Goal: Navigation & Orientation: Find specific page/section

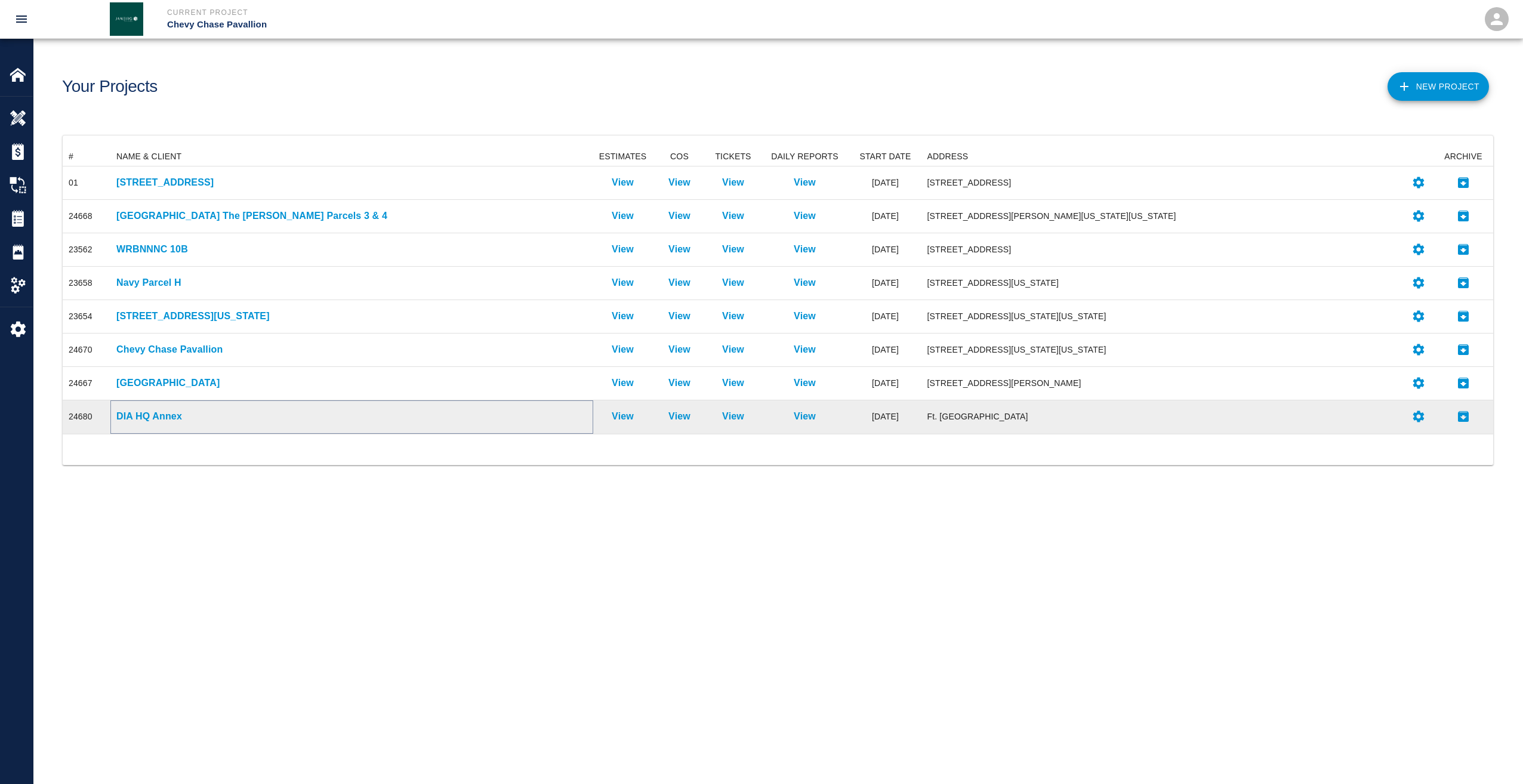
click at [125, 416] on p "DIA HQ Annex" at bounding box center [351, 416] width 471 height 14
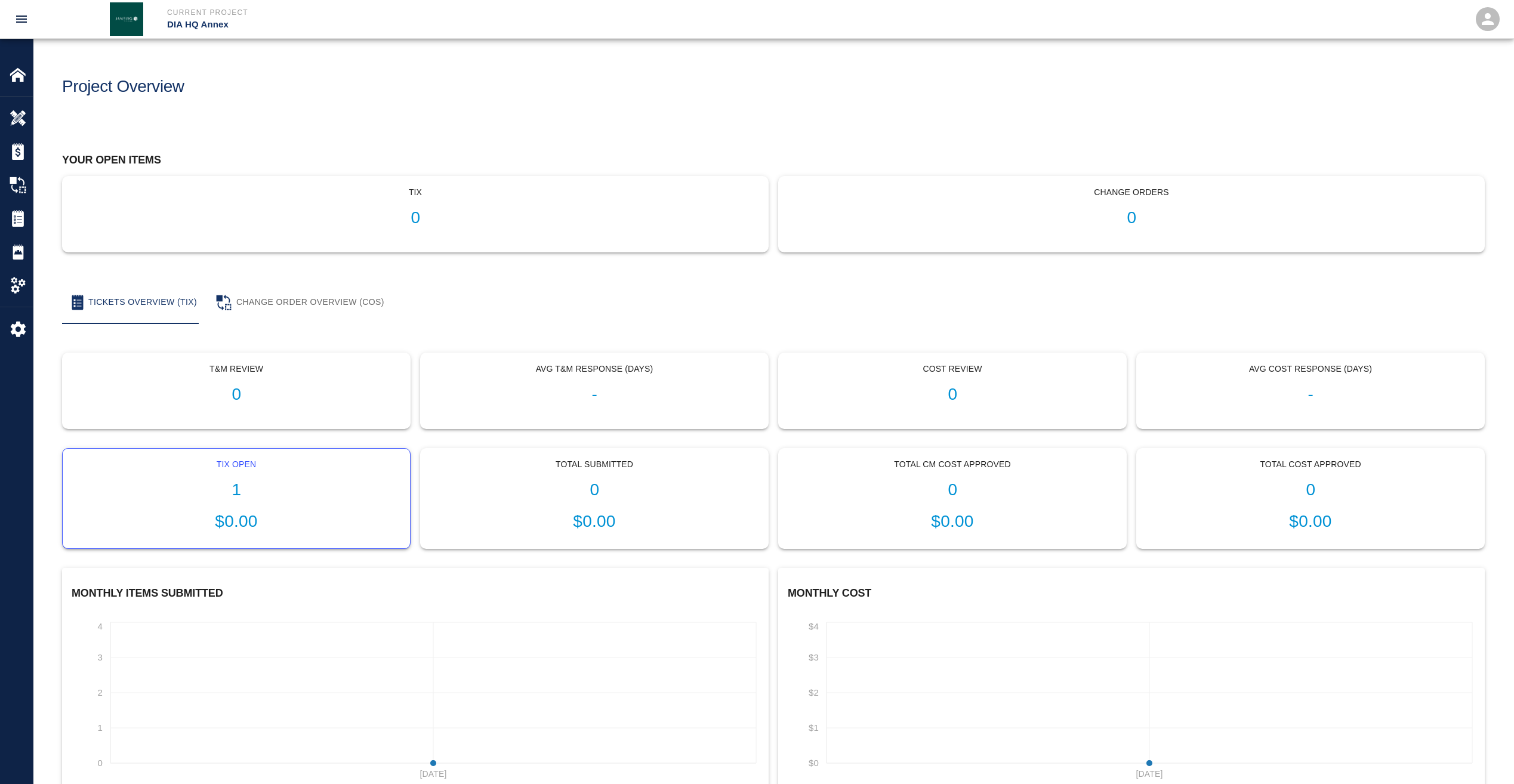
click at [221, 494] on h1 "1" at bounding box center [236, 490] width 328 height 20
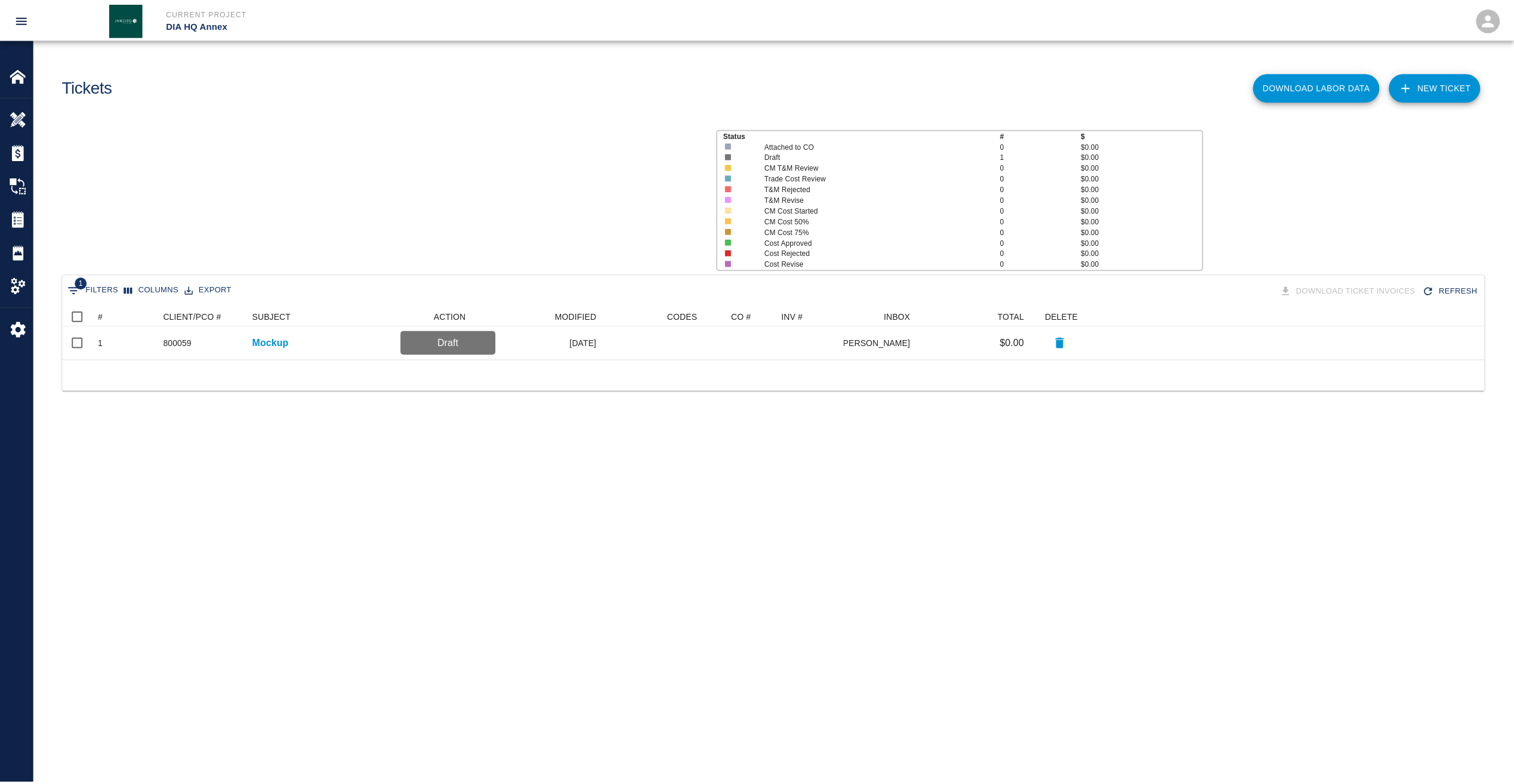
scroll to position [44, 1421]
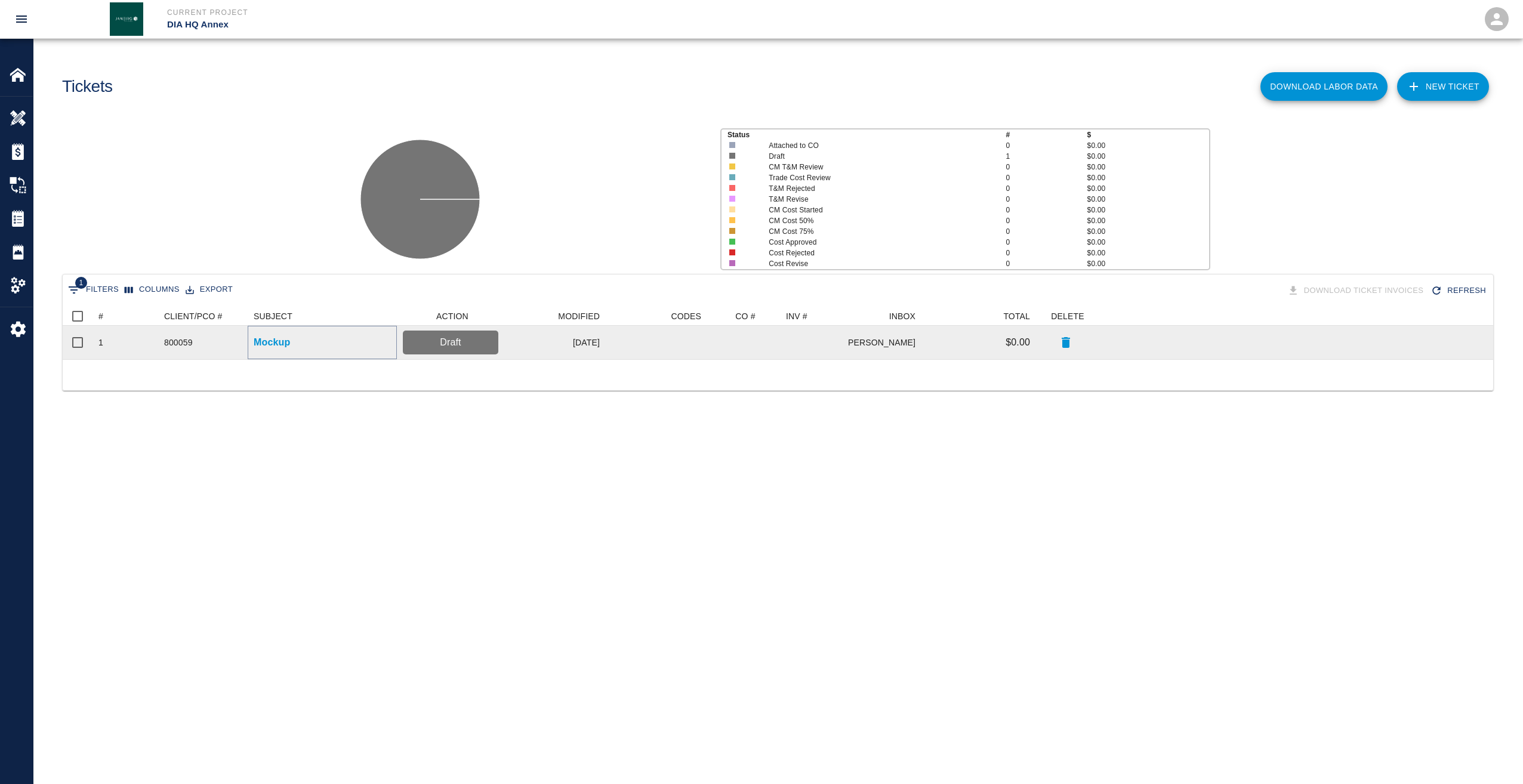
click at [271, 342] on p "Mockup" at bounding box center [272, 343] width 37 height 14
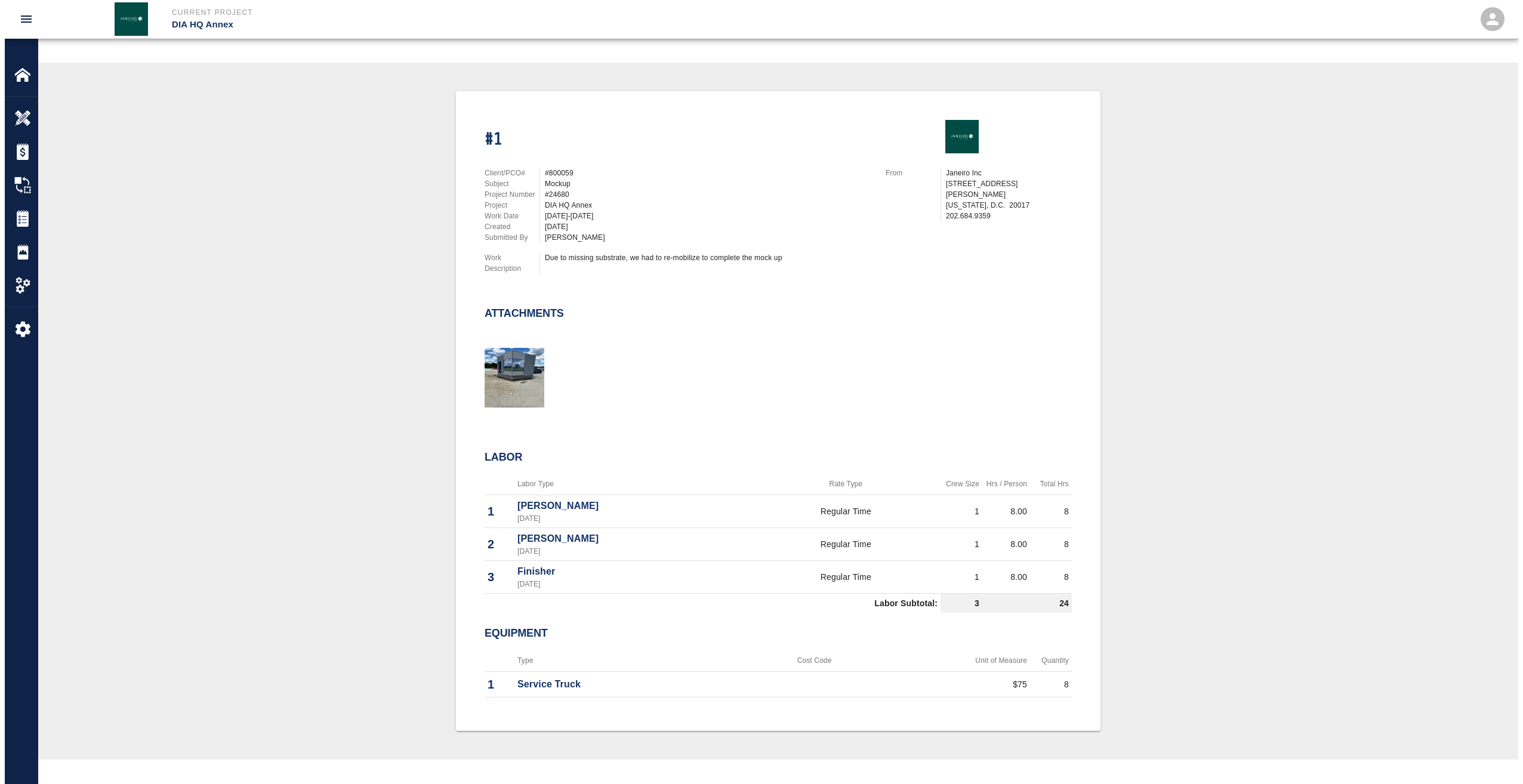
scroll to position [239, 0]
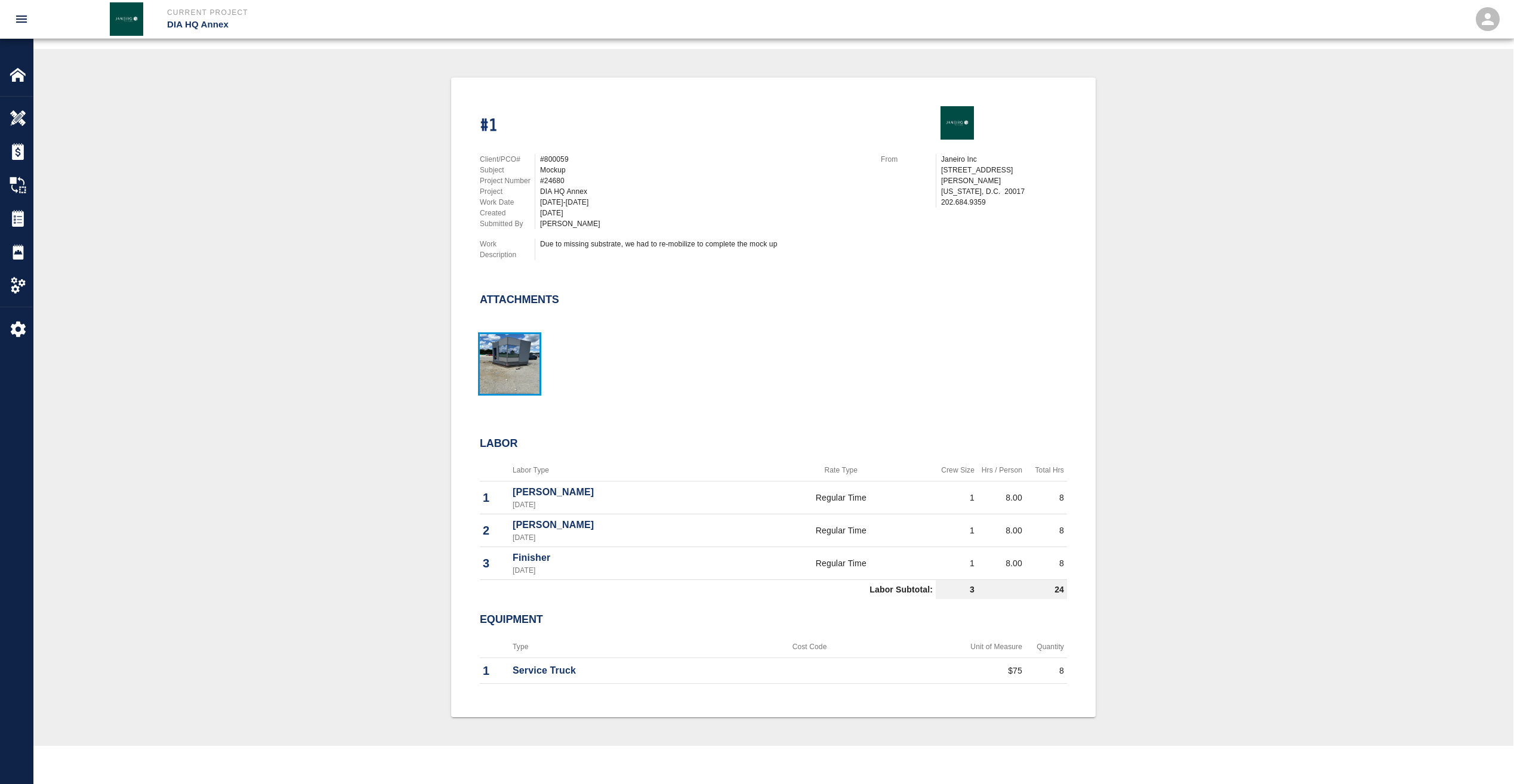
click at [507, 364] on img "button" at bounding box center [509, 364] width 59 height 59
